Goal: Use online tool/utility: Utilize a website feature to perform a specific function

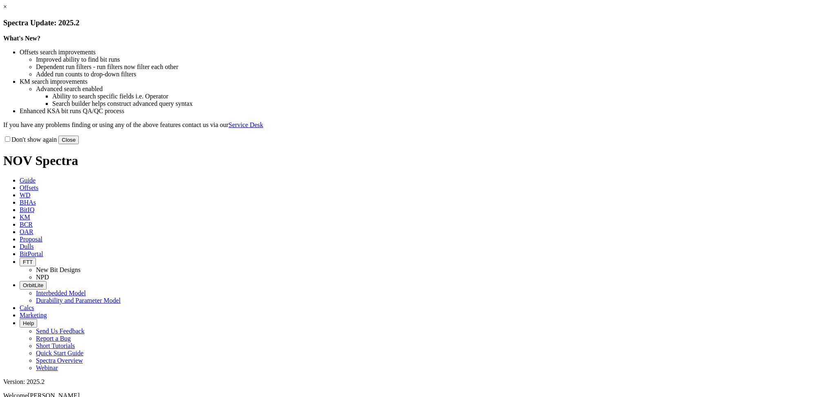
click at [79, 144] on button "Close" at bounding box center [68, 139] width 20 height 9
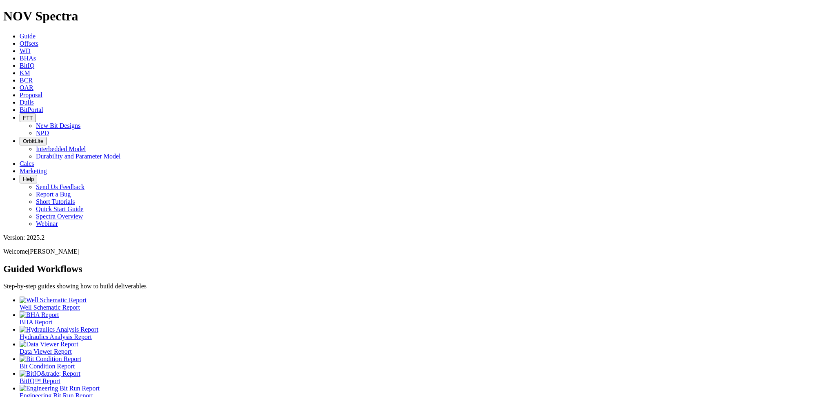
click at [34, 160] on span "Calcs" at bounding box center [27, 163] width 15 height 7
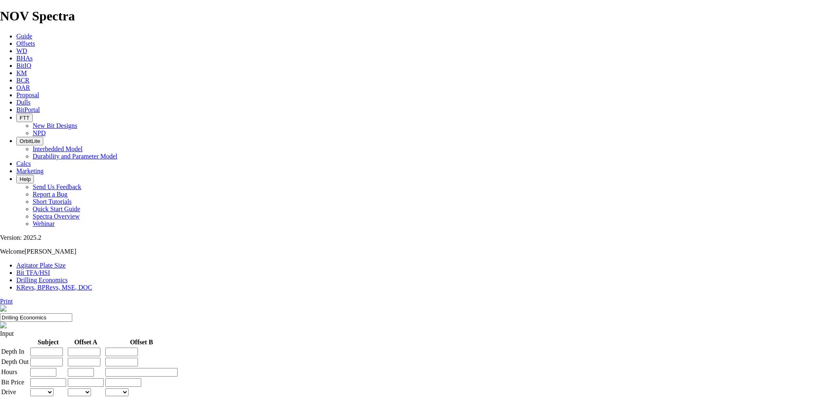
click at [92, 284] on link "KRevs, BPRevs, MSE, DOC" at bounding box center [54, 287] width 76 height 7
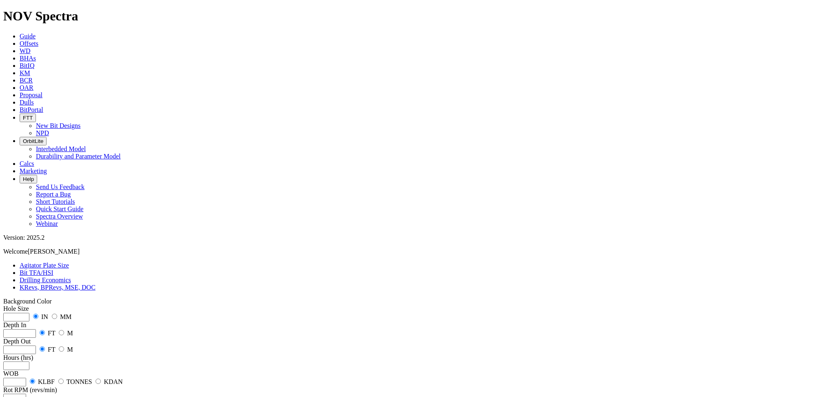
click at [29, 313] on input "number" at bounding box center [16, 317] width 26 height 9
type input "12.25"
click at [36, 329] on input "number" at bounding box center [19, 333] width 33 height 9
type input "1000"
click at [73, 329] on label "M" at bounding box center [70, 332] width 6 height 7
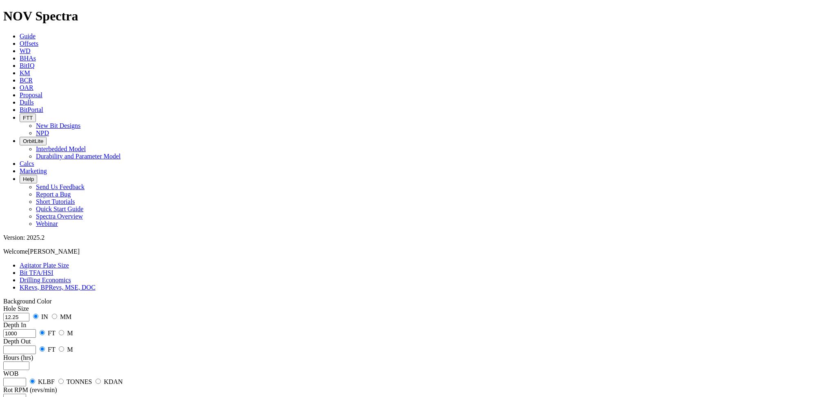
click at [124, 321] on div "Depth In [DATE] FT M" at bounding box center [417, 329] width 829 height 16
click at [64, 330] on input "radio" at bounding box center [61, 332] width 5 height 5
radio input "true"
radio input "false"
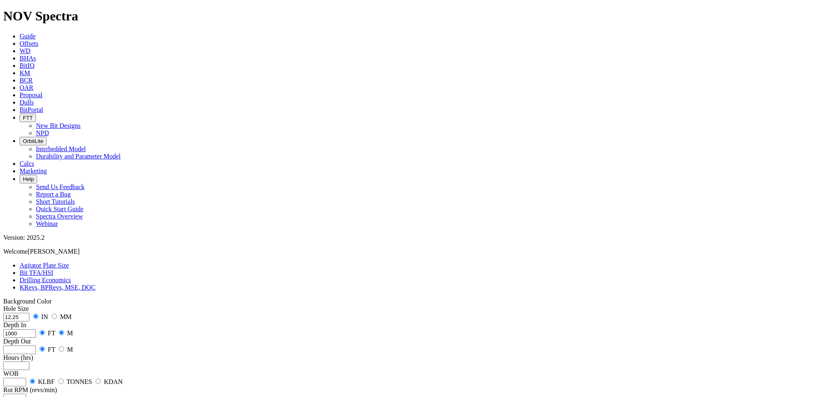
radio input "true"
click at [36, 345] on input "number" at bounding box center [19, 349] width 33 height 9
type input "1900"
click at [29, 361] on input "number" at bounding box center [16, 365] width 26 height 9
click at [26, 377] on input "number" at bounding box center [14, 381] width 23 height 9
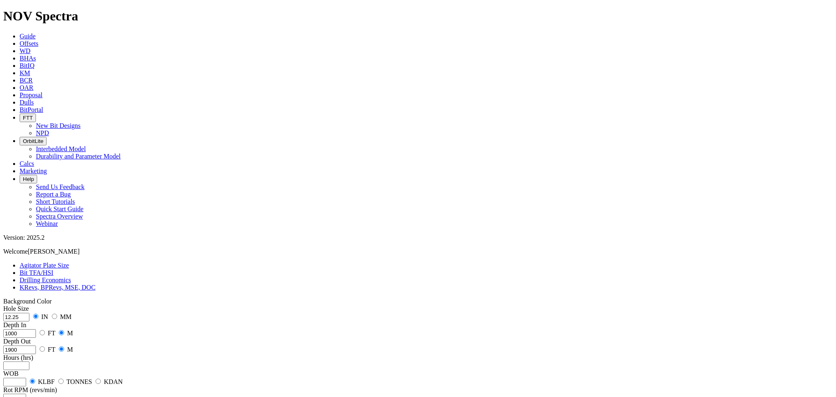
click at [130, 370] on div "WOB KLBF TONNES KDAN" at bounding box center [417, 378] width 829 height 16
click at [64, 378] on input "radio" at bounding box center [60, 380] width 5 height 5
radio input "true"
radio input "false"
click at [26, 377] on input "number" at bounding box center [14, 381] width 23 height 9
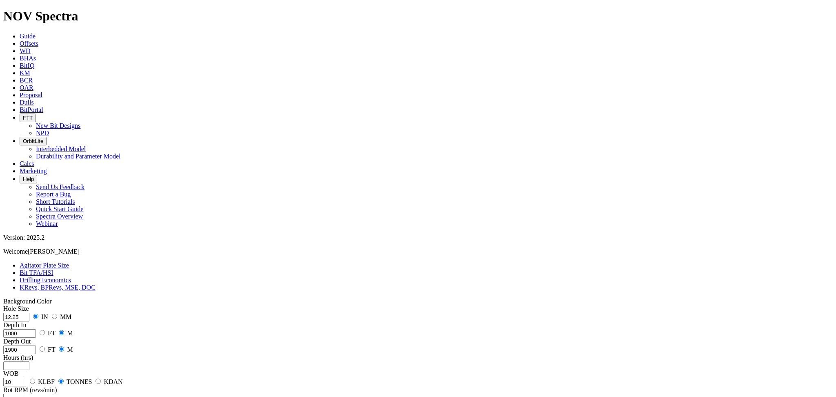
type input "10"
click at [26, 393] on input "number" at bounding box center [14, 397] width 23 height 9
type input "120"
type input "10"
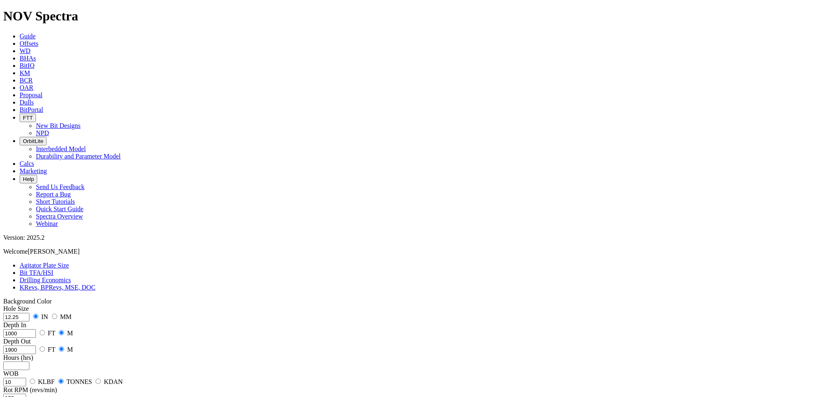
drag, startPoint x: 54, startPoint y: 281, endPoint x: 74, endPoint y: 282, distance: 20.5
radio input "true"
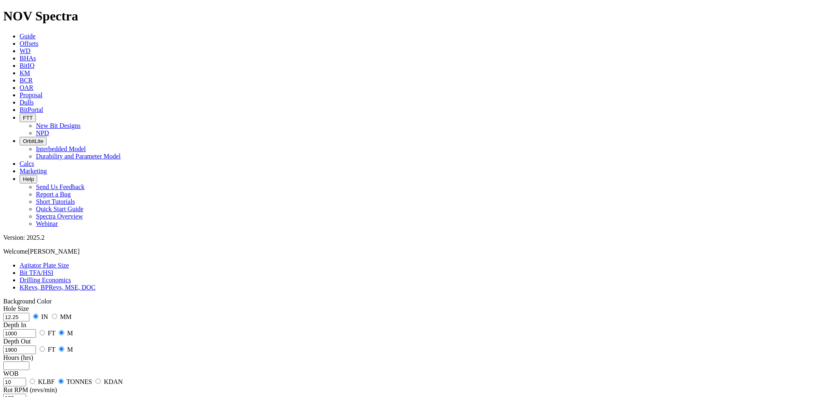
radio input "false"
type input "2700"
type input "0"
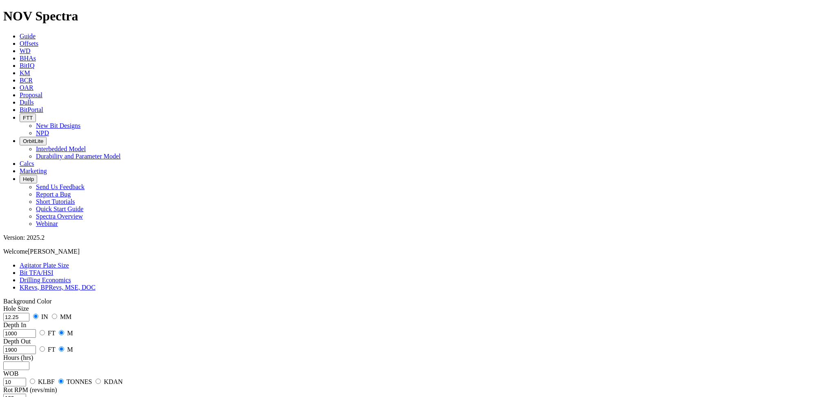
click at [29, 361] on input "number" at bounding box center [16, 365] width 26 height 9
drag, startPoint x: 49, startPoint y: 164, endPoint x: 27, endPoint y: 160, distance: 22.4
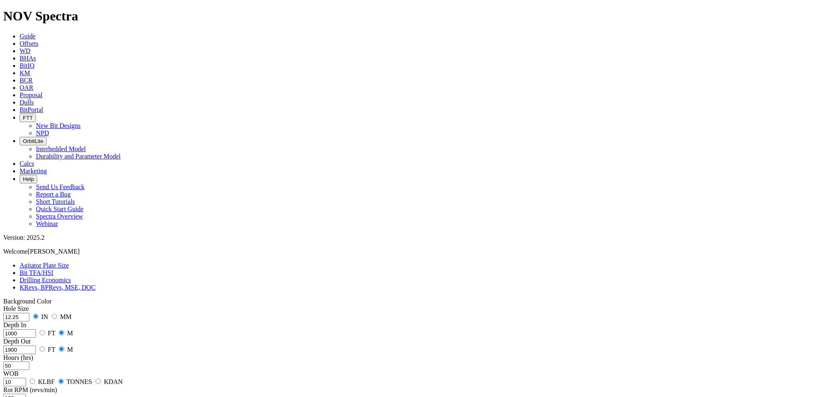
drag, startPoint x: 70, startPoint y: 166, endPoint x: 27, endPoint y: 159, distance: 42.9
drag, startPoint x: 42, startPoint y: 160, endPoint x: 33, endPoint y: 160, distance: 8.6
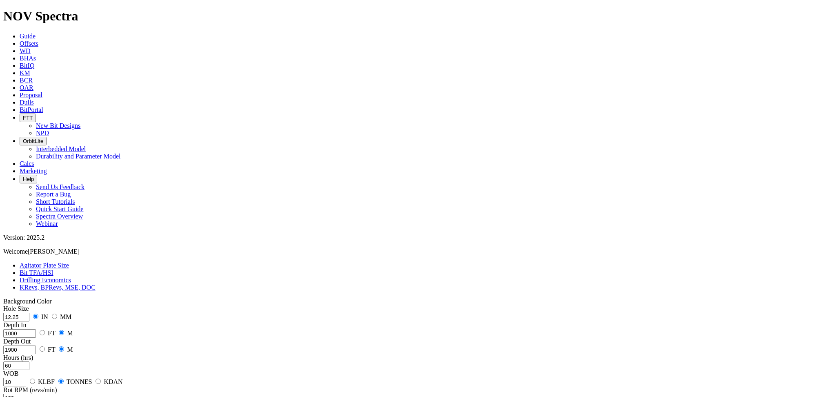
click at [33, 305] on div "Hole Size 12.25 IN MM Depth In [DATE] FT M Depth Out 1900 FT M Hours (hrs) 60 W…" at bounding box center [417, 378] width 829 height 147
drag, startPoint x: 58, startPoint y: 164, endPoint x: 35, endPoint y: 162, distance: 22.5
click at [35, 305] on div "Hole Size 12.25 IN MM Depth In [DATE] FT M Depth Out 1900 FT M Hours (hrs) 60 W…" at bounding box center [417, 378] width 829 height 147
type input "70"
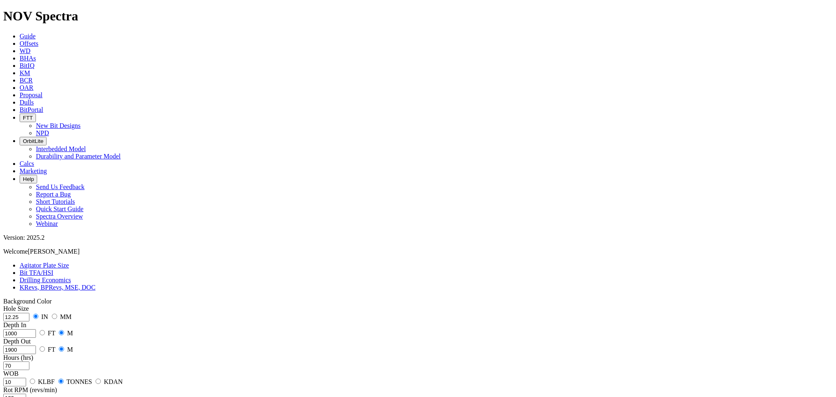
click at [199, 354] on div "Hours (hrs) 70" at bounding box center [417, 362] width 829 height 16
click at [29, 361] on input "70" at bounding box center [16, 365] width 26 height 9
drag, startPoint x: 60, startPoint y: 193, endPoint x: 40, endPoint y: 195, distance: 20.1
click at [26, 377] on input "10" at bounding box center [14, 381] width 23 height 9
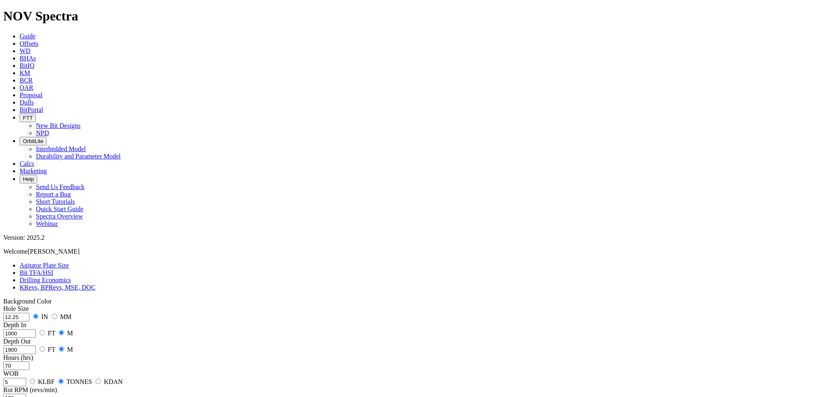
drag, startPoint x: 46, startPoint y: 191, endPoint x: 36, endPoint y: 193, distance: 9.9
click at [36, 305] on div "Hole Size 12.25 IN MM Depth In [DATE] FT M Depth Out 1900 FT M Hours (hrs) 70 W…" at bounding box center [417, 378] width 829 height 147
type input "10"
click at [128, 354] on div "Hours (hrs) 70" at bounding box center [417, 362] width 829 height 16
